Goal: Navigation & Orientation: Find specific page/section

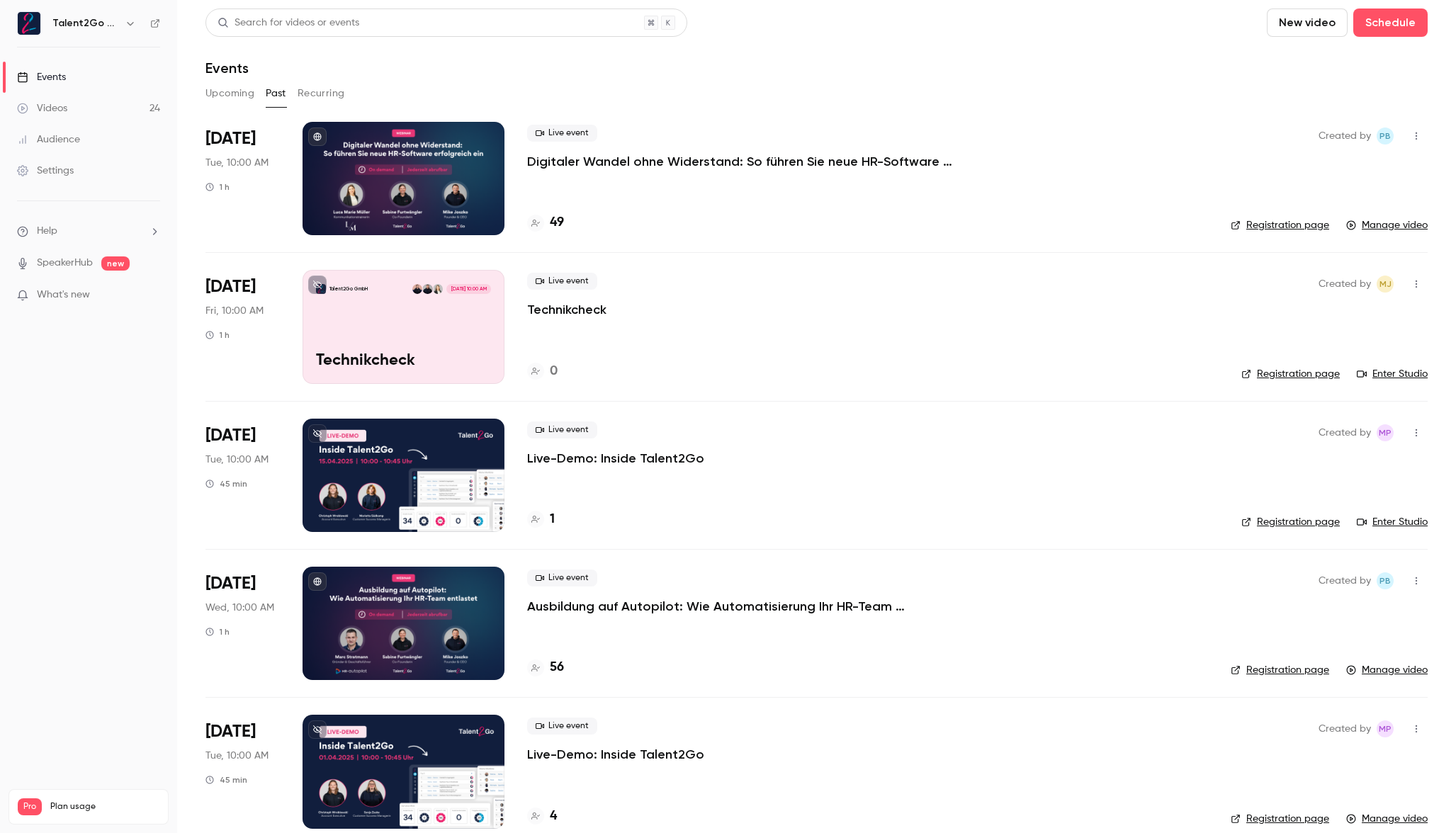
click at [762, 216] on div "49" at bounding box center [868, 222] width 681 height 19
click at [763, 215] on div "49" at bounding box center [868, 222] width 681 height 19
click at [111, 84] on link "Events" at bounding box center [88, 77] width 177 height 31
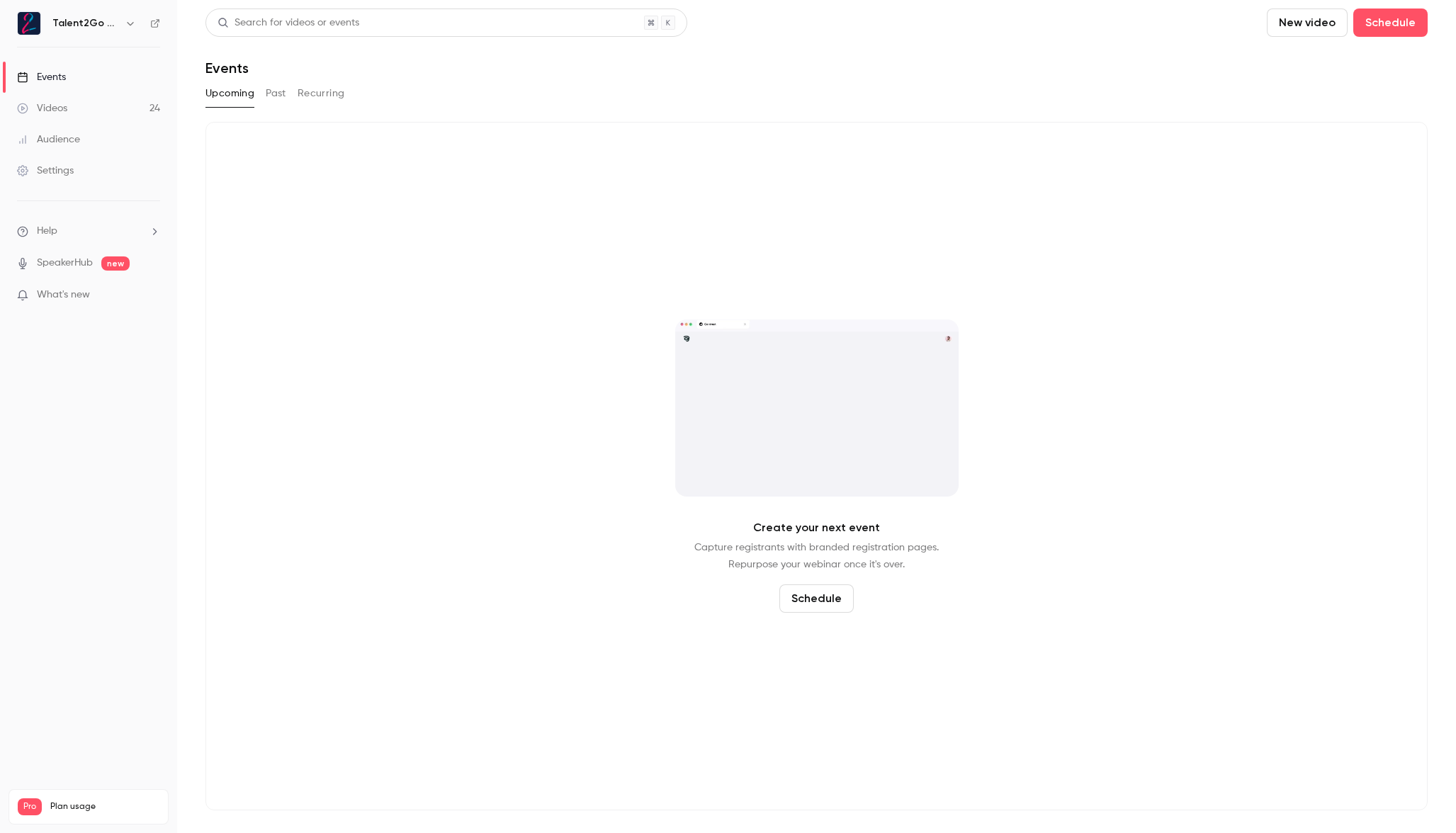
click at [276, 91] on button "Past" at bounding box center [276, 94] width 20 height 23
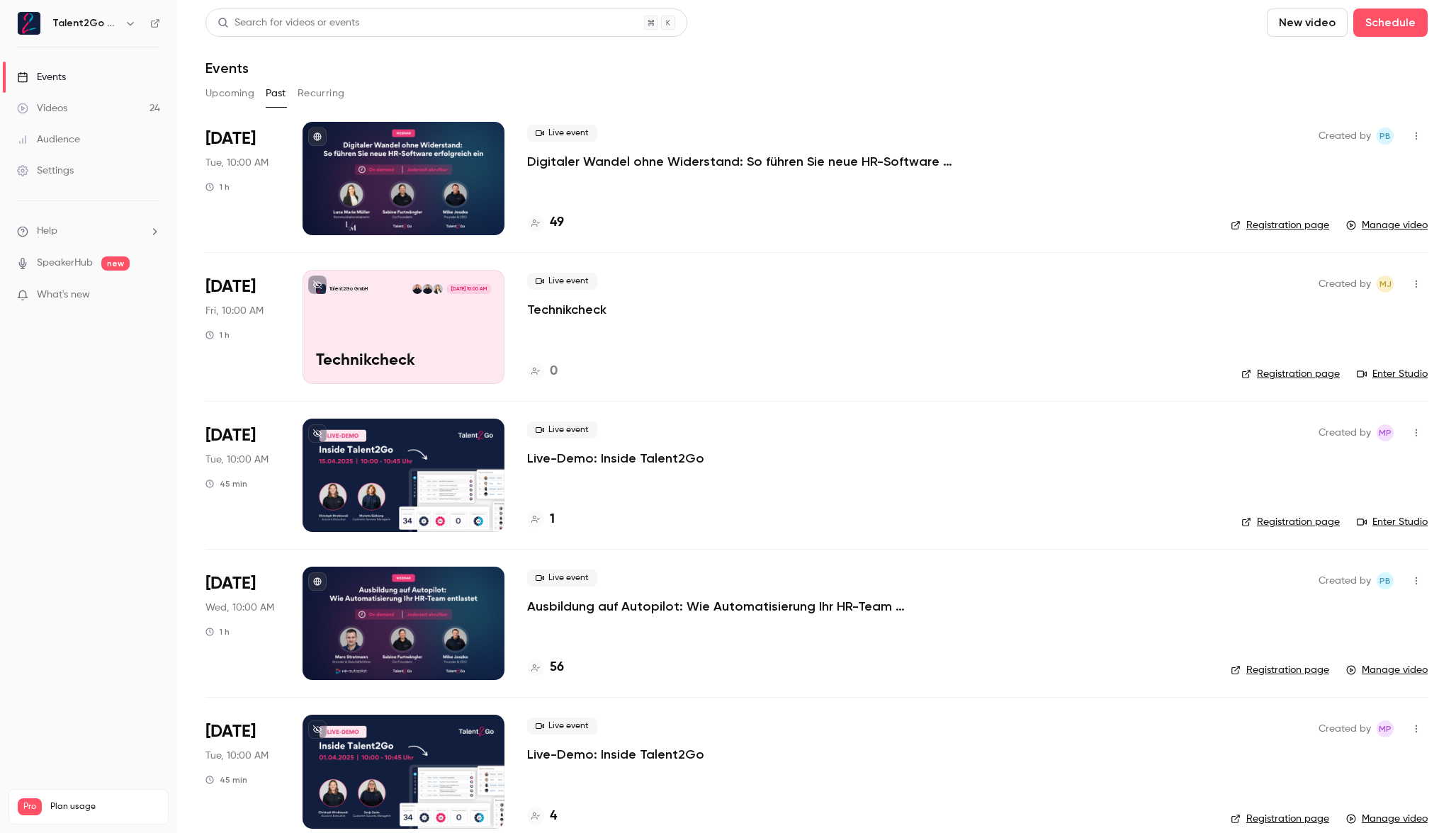
click at [131, 76] on link "Events" at bounding box center [88, 77] width 177 height 31
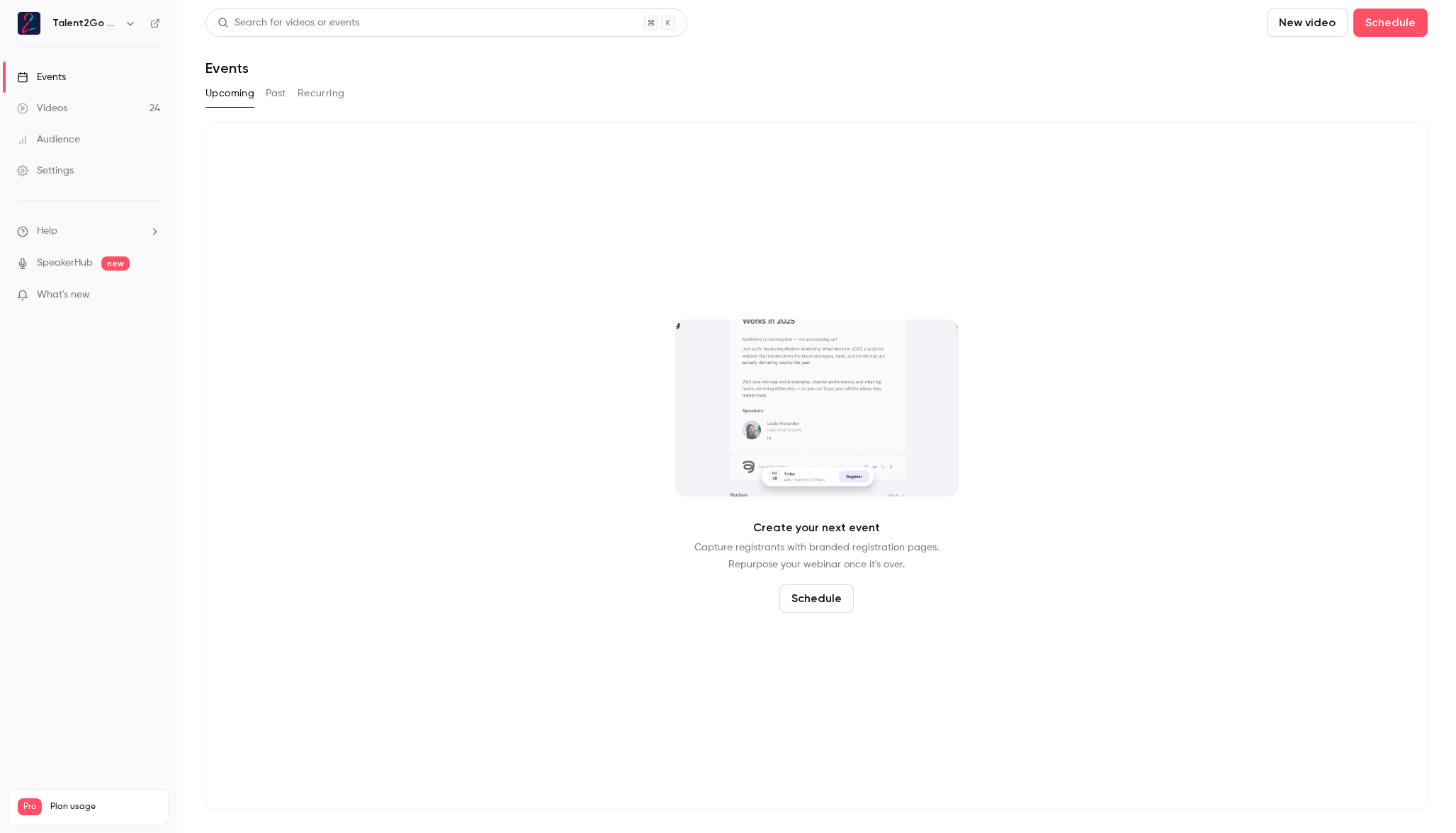
click at [114, 107] on link "Videos 24" at bounding box center [88, 108] width 177 height 31
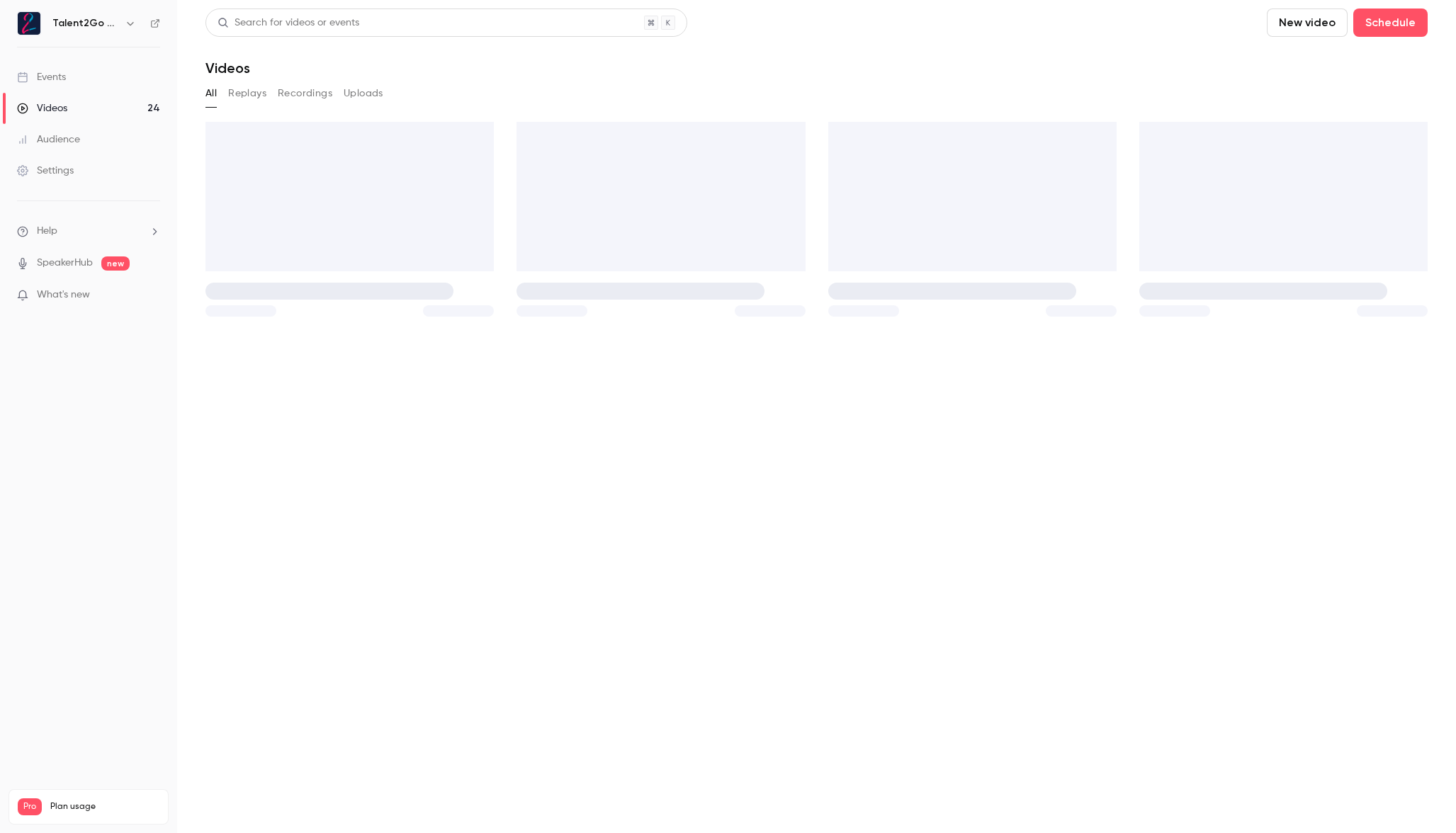
click at [116, 91] on link "Events" at bounding box center [88, 77] width 177 height 31
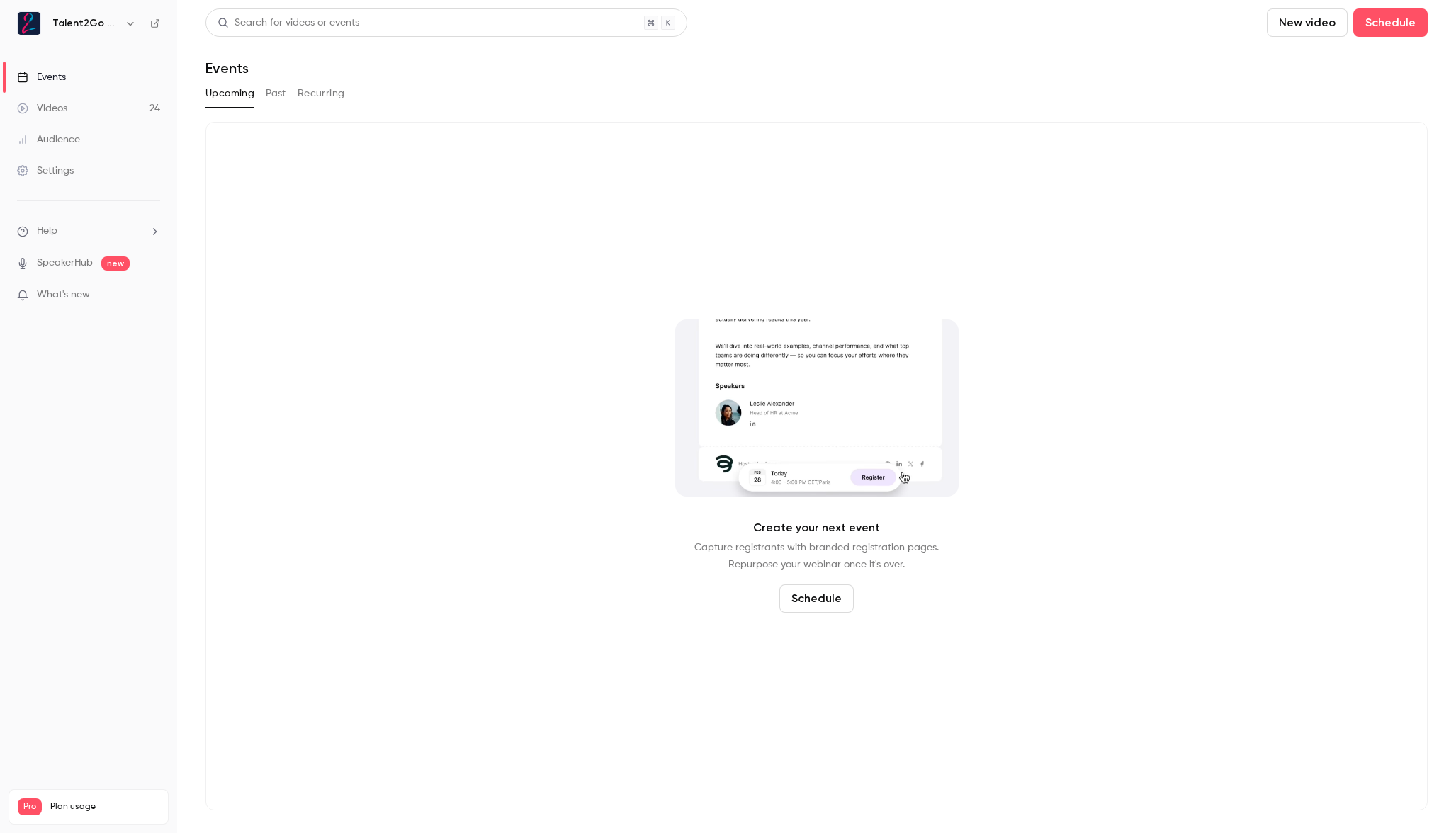
click at [548, 122] on div "Create your next event Capture registrants with branded registration pages. Rep…" at bounding box center [816, 466] width 1223 height 689
click at [98, 135] on link "Audience" at bounding box center [88, 139] width 177 height 31
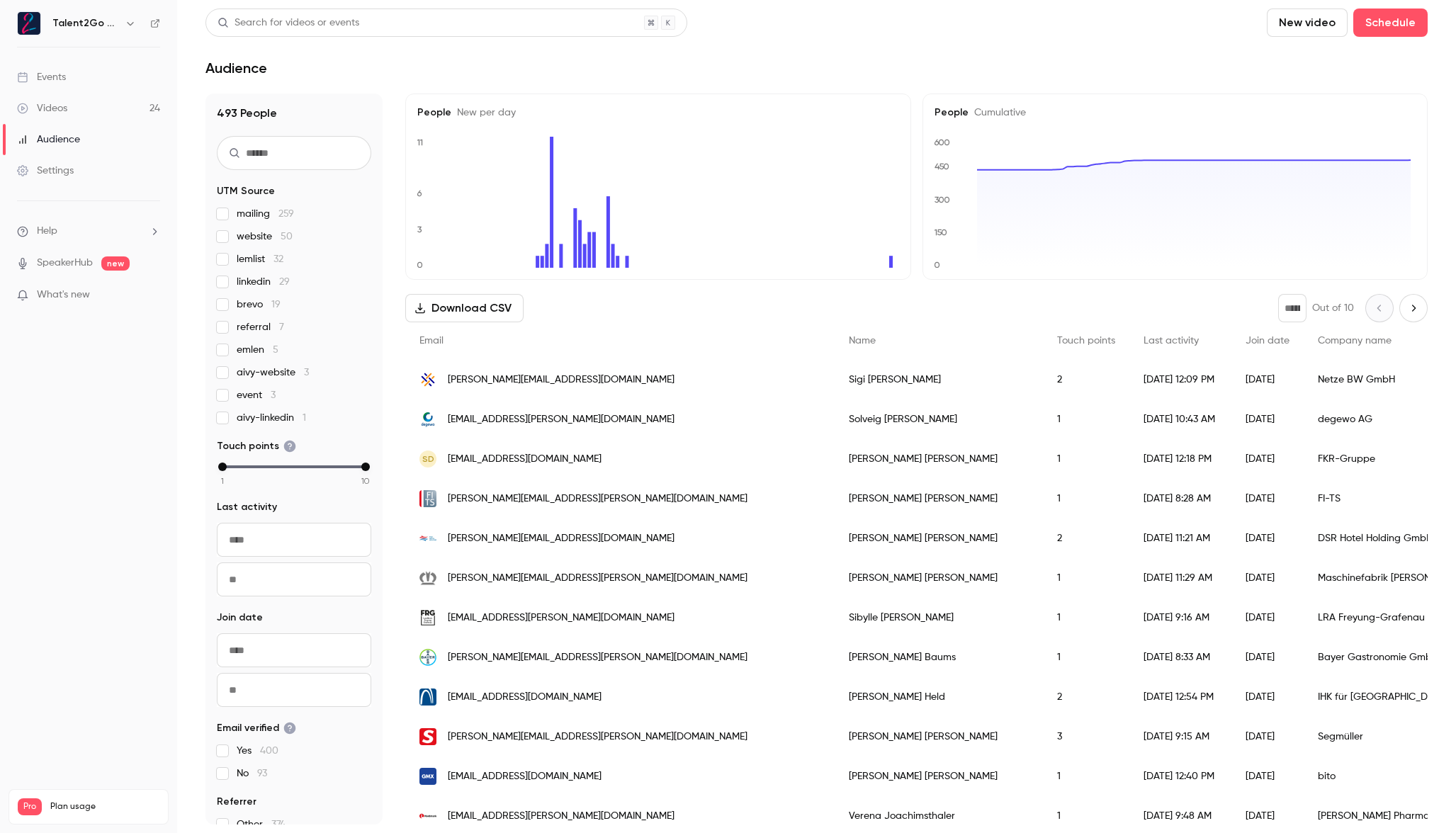
click at [610, 83] on main "Search for videos or events New video Schedule Audience 493 People UTM Source m…" at bounding box center [817, 416] width 1279 height 833
click at [759, 76] on main "Search for videos or events New video Schedule Audience 493 People UTM Source m…" at bounding box center [817, 416] width 1279 height 833
